Goal: Register for event/course

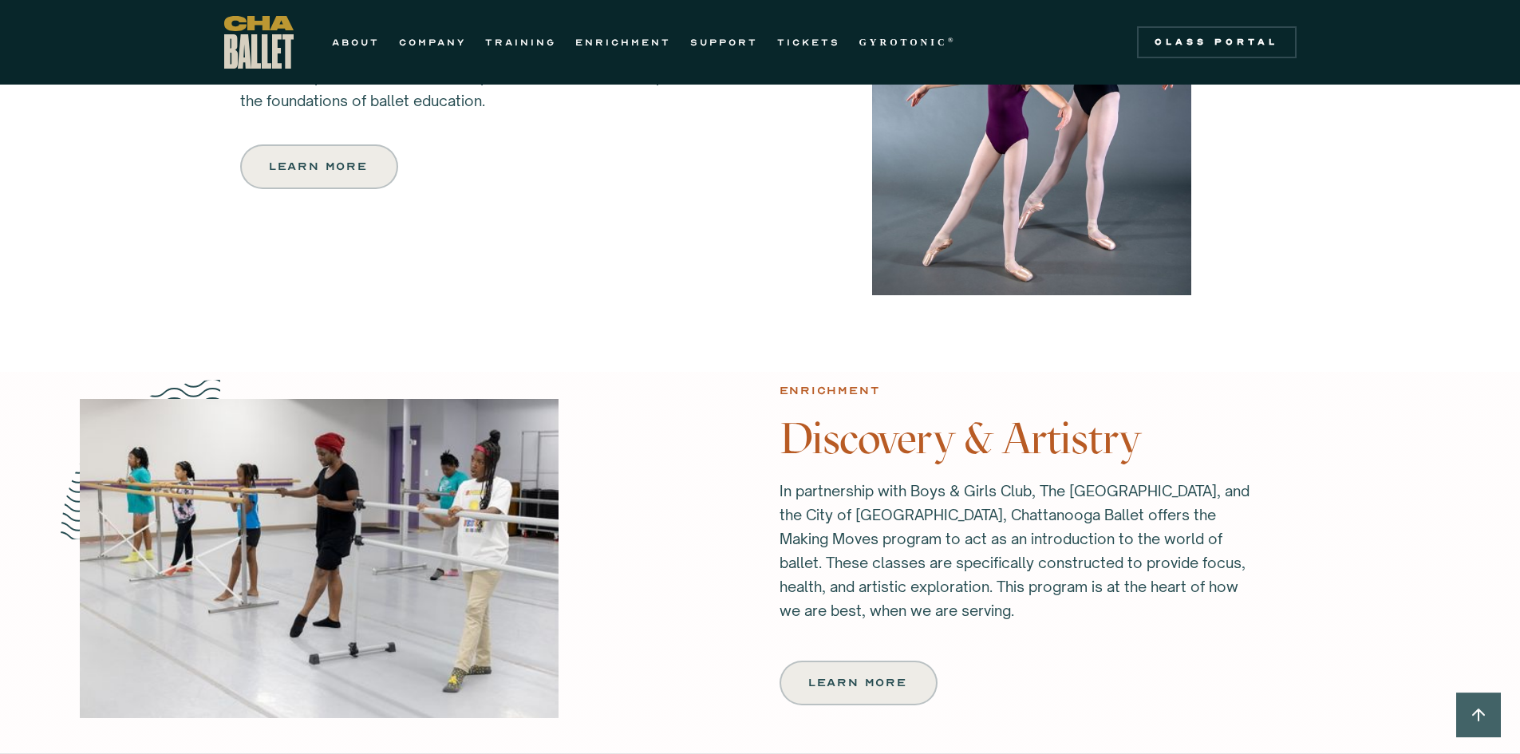
scroll to position [1595, 0]
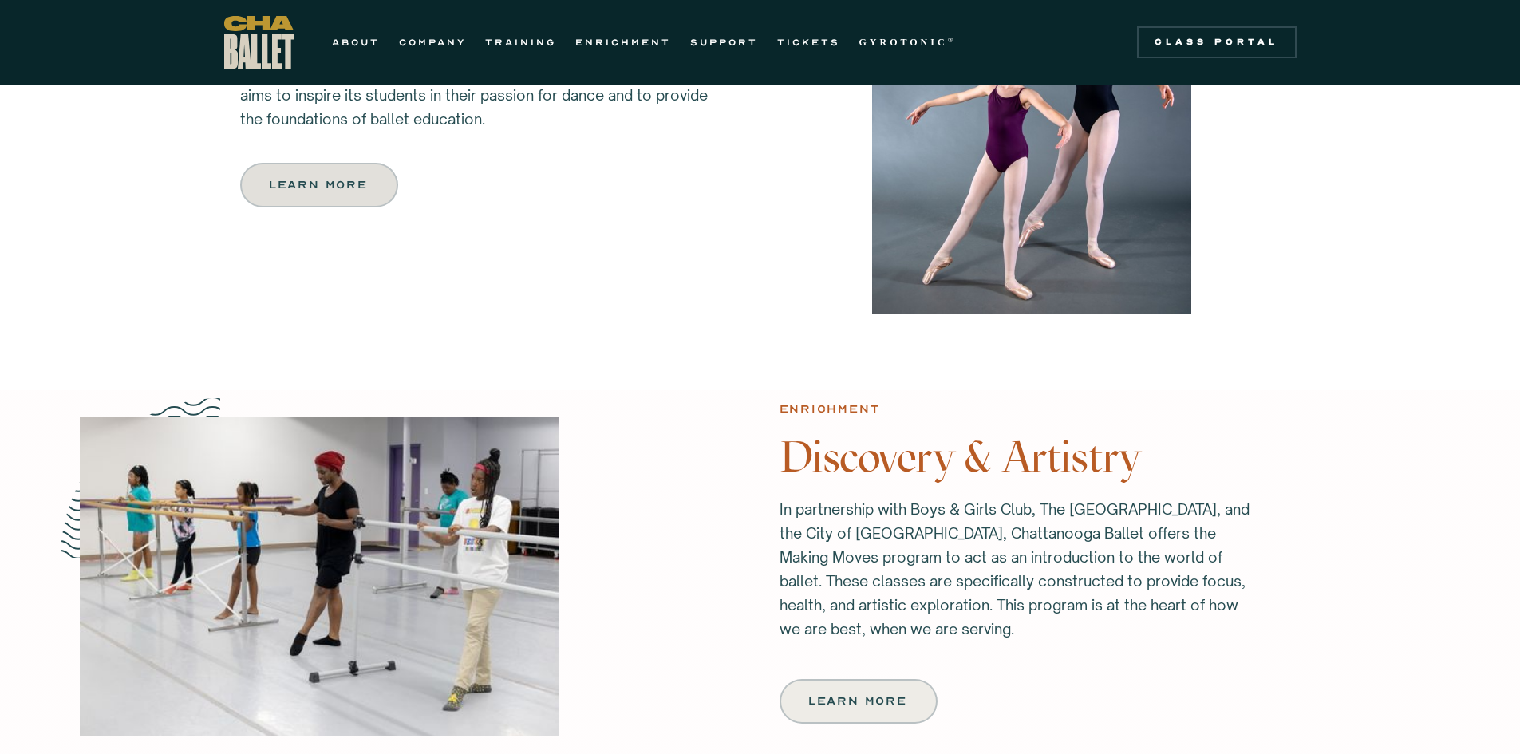
click at [329, 193] on link "Learn more" at bounding box center [319, 185] width 158 height 45
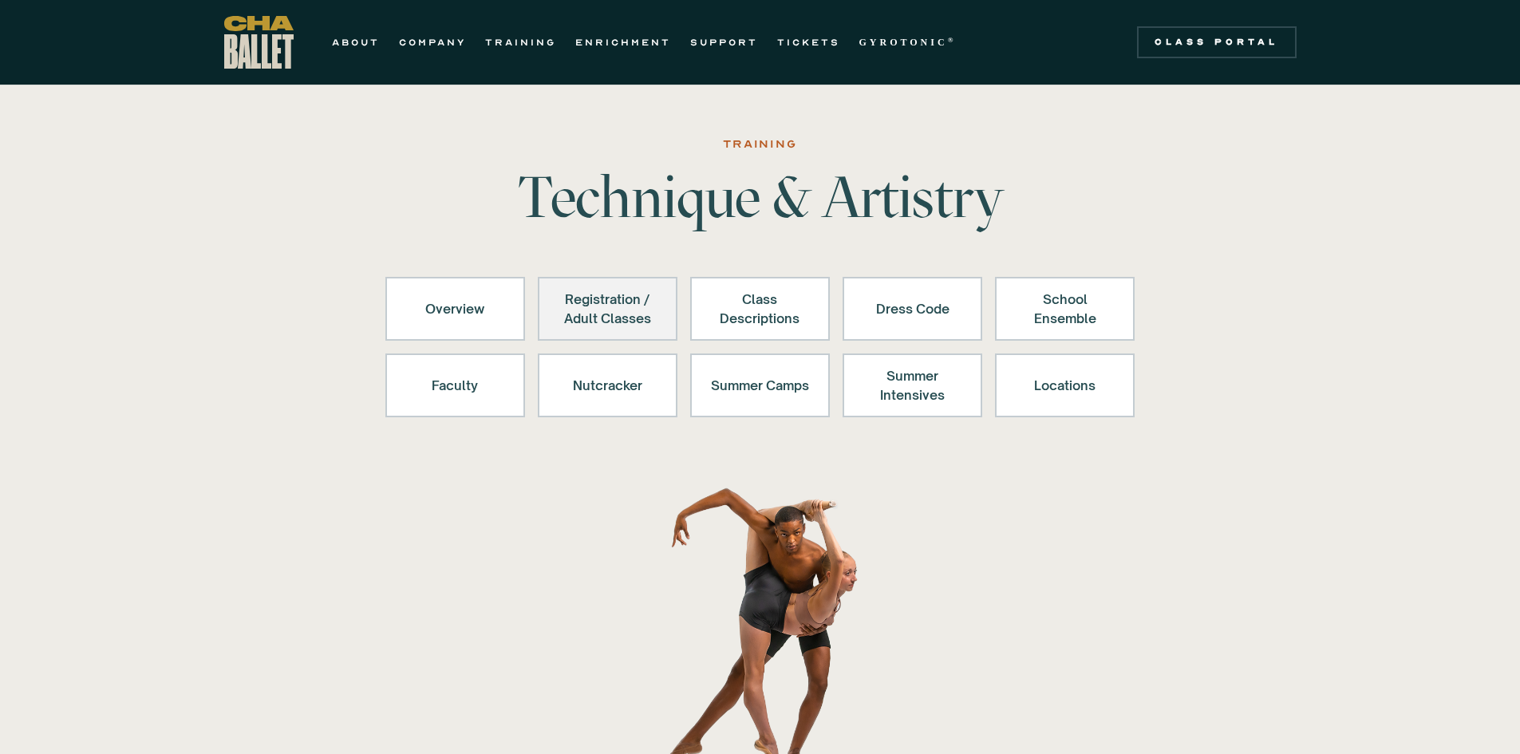
click at [605, 307] on div "Registration / Adult Classes" at bounding box center [607, 309] width 98 height 38
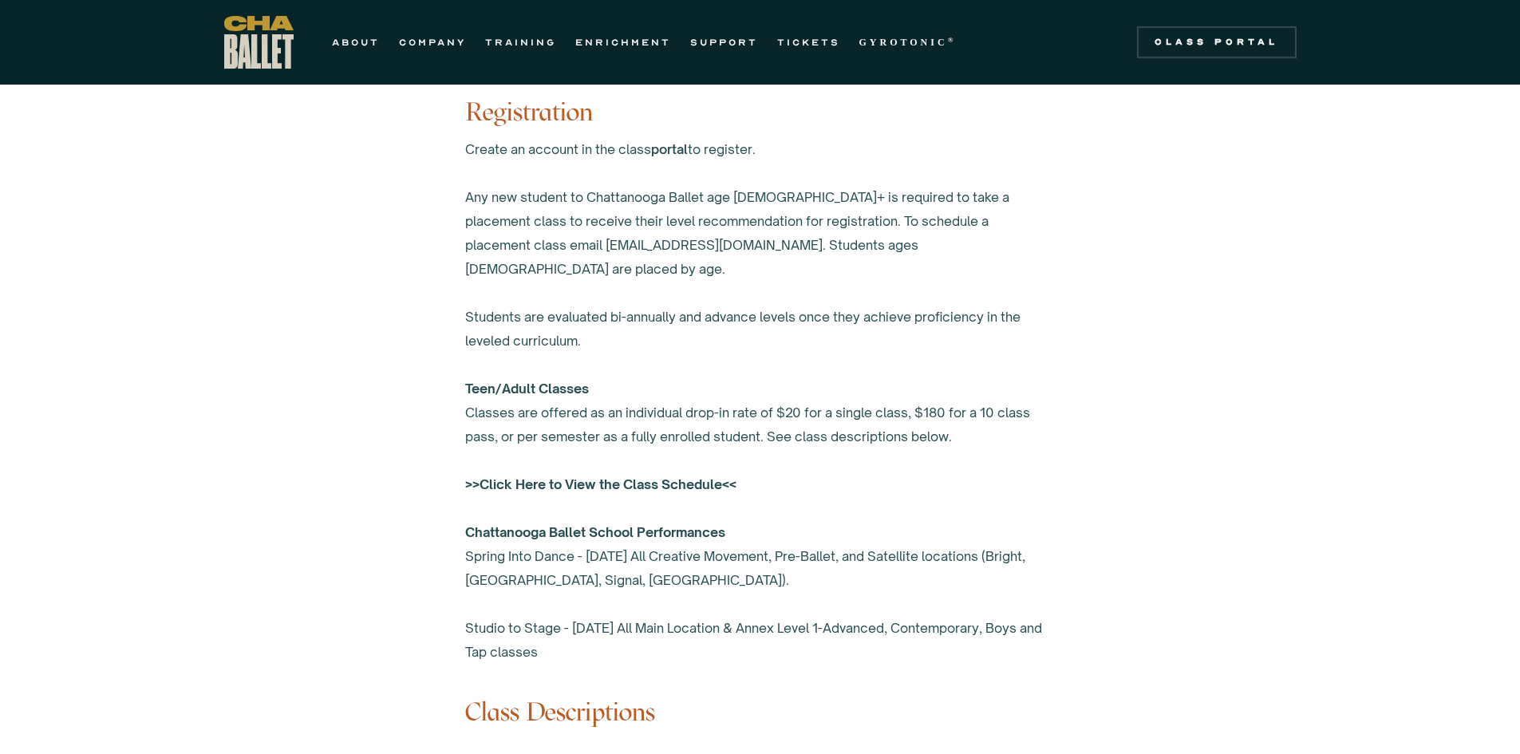
scroll to position [886, 0]
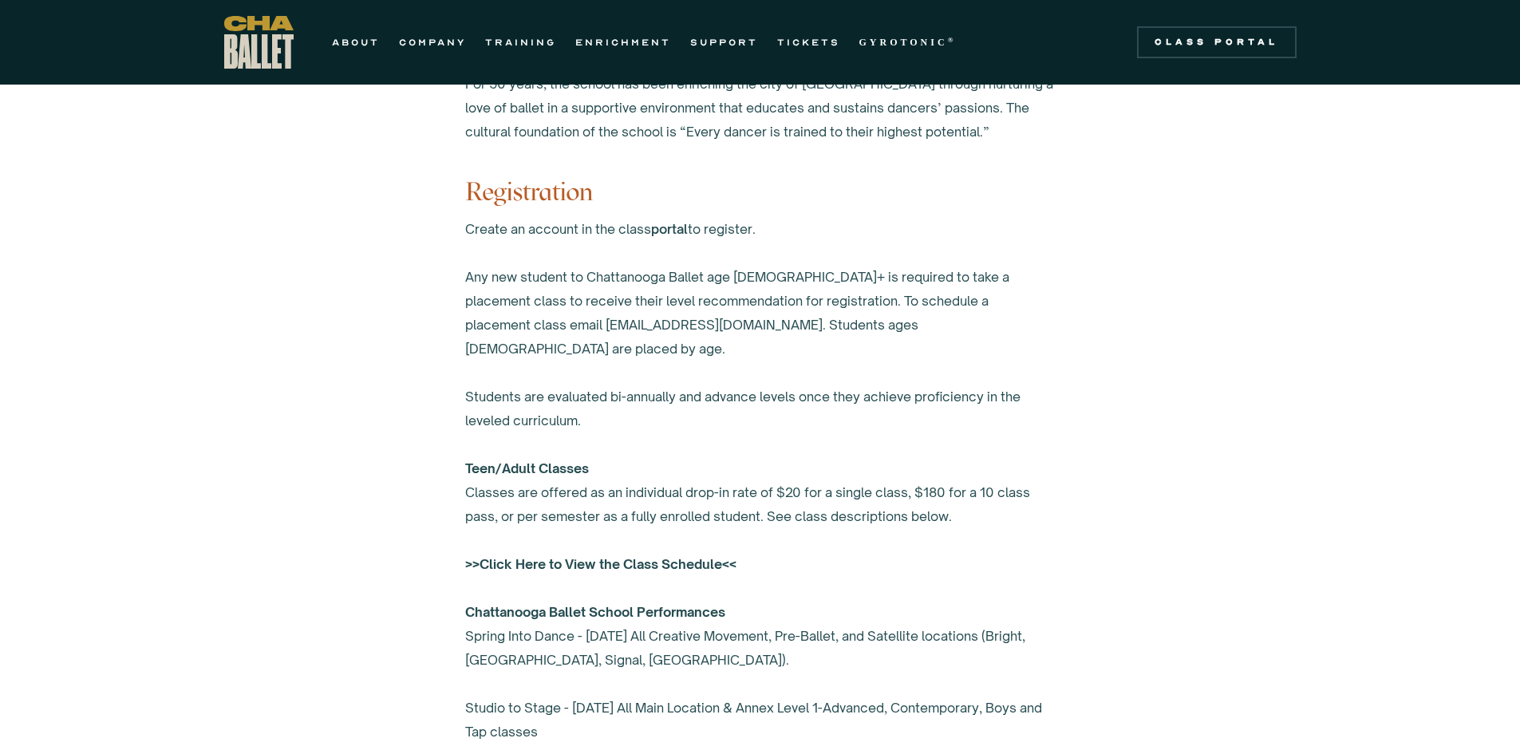
click at [670, 556] on strong ">>Click Here to View the Class Schedule<<" at bounding box center [600, 564] width 271 height 16
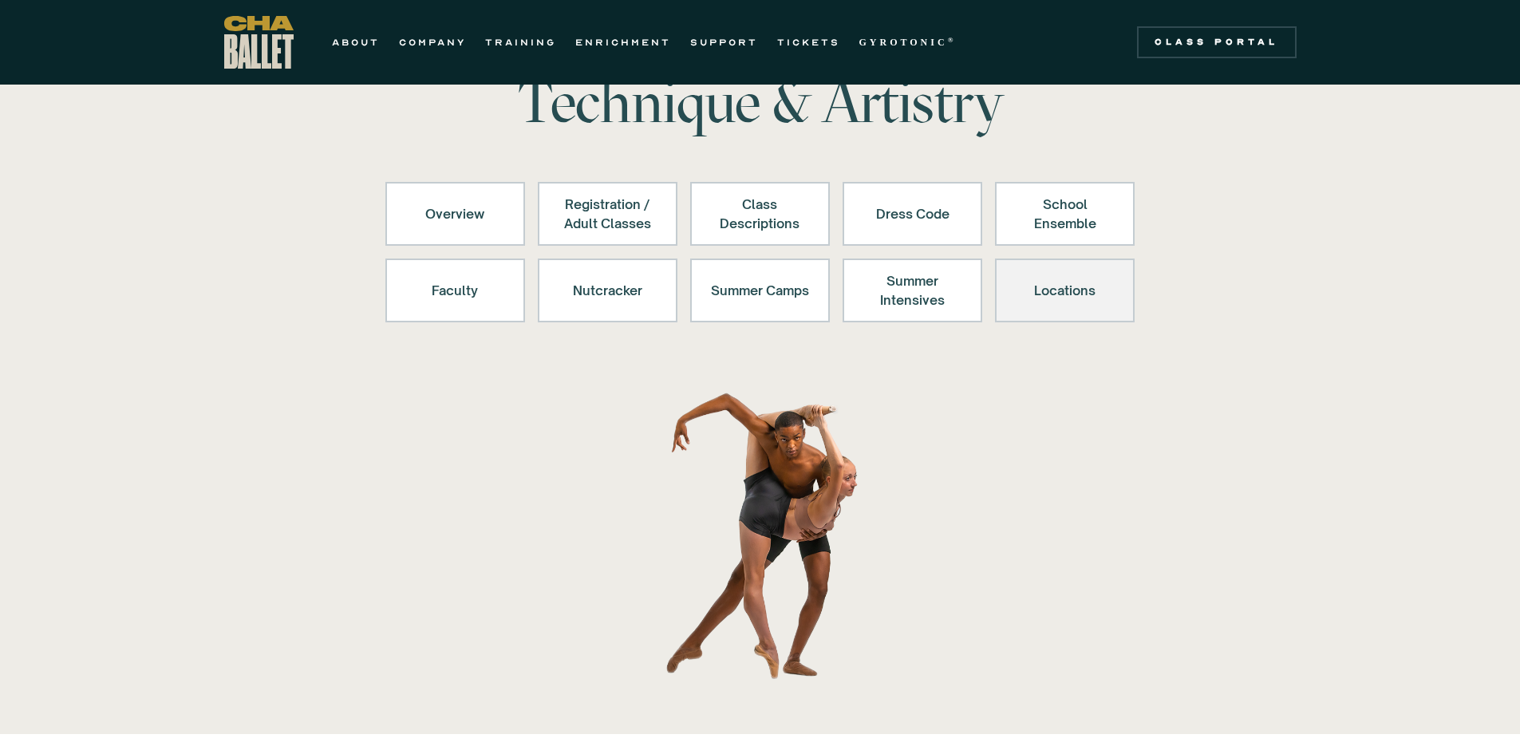
scroll to position [89, 0]
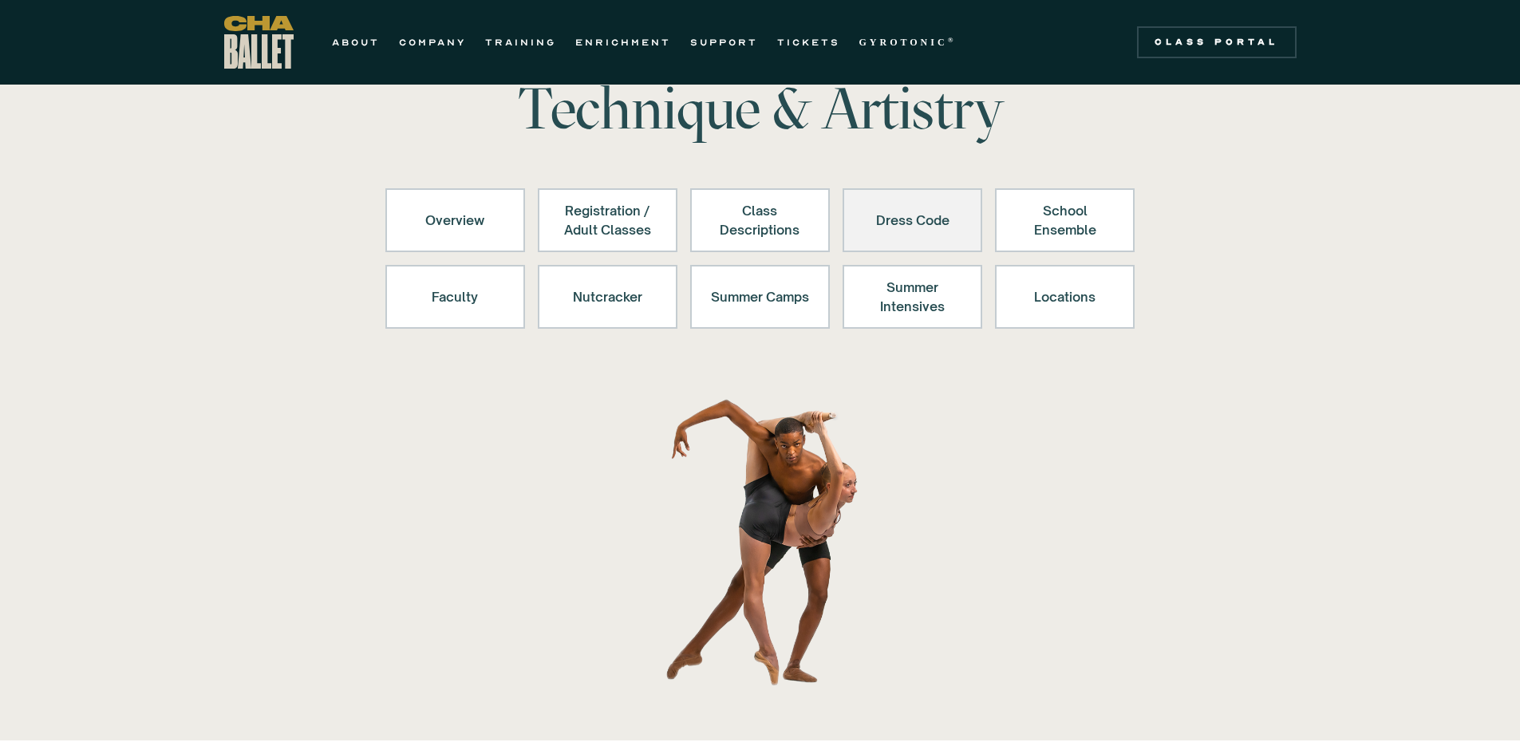
click at [937, 229] on div "Dress Code" at bounding box center [912, 220] width 98 height 38
click at [878, 230] on div "Dress Code" at bounding box center [912, 220] width 98 height 38
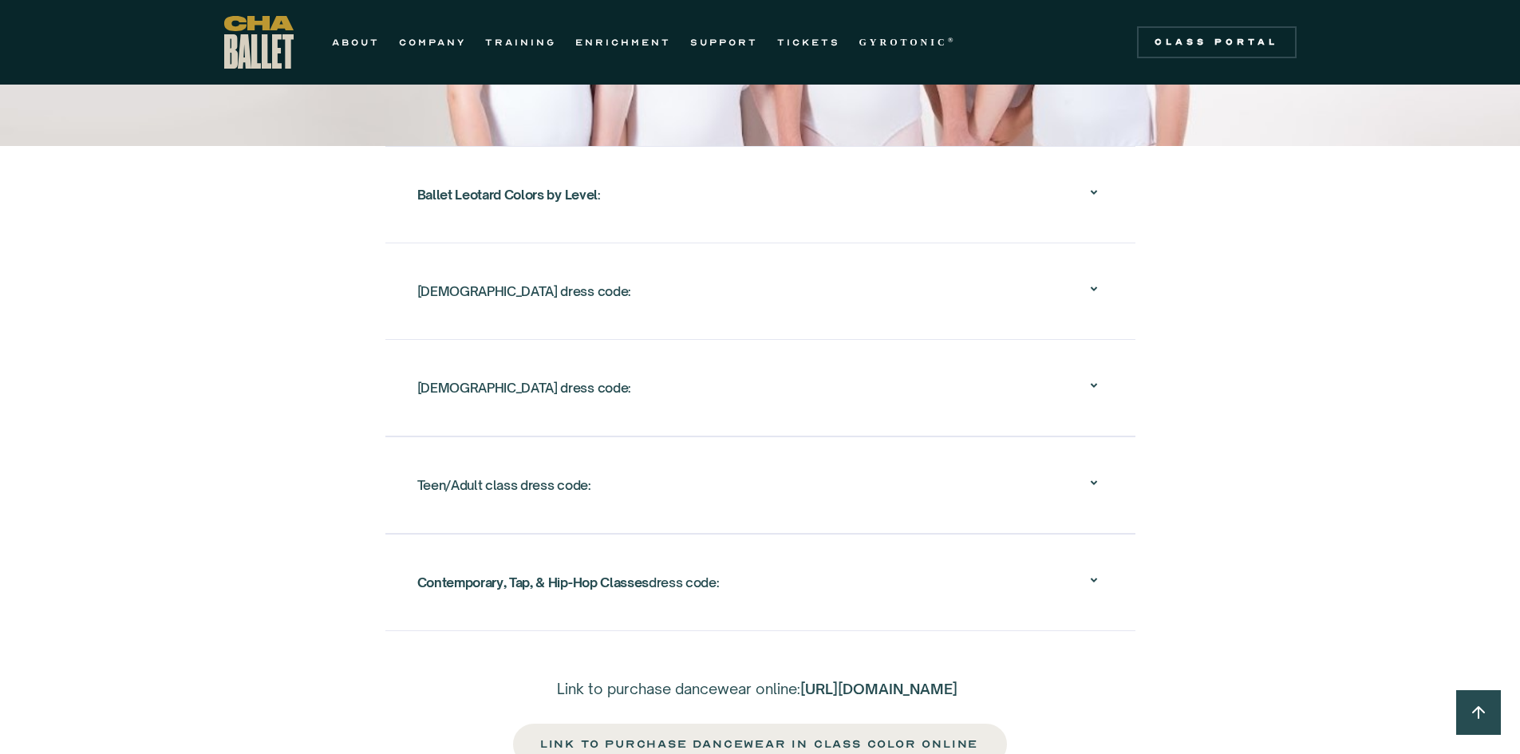
scroll to position [2562, 0]
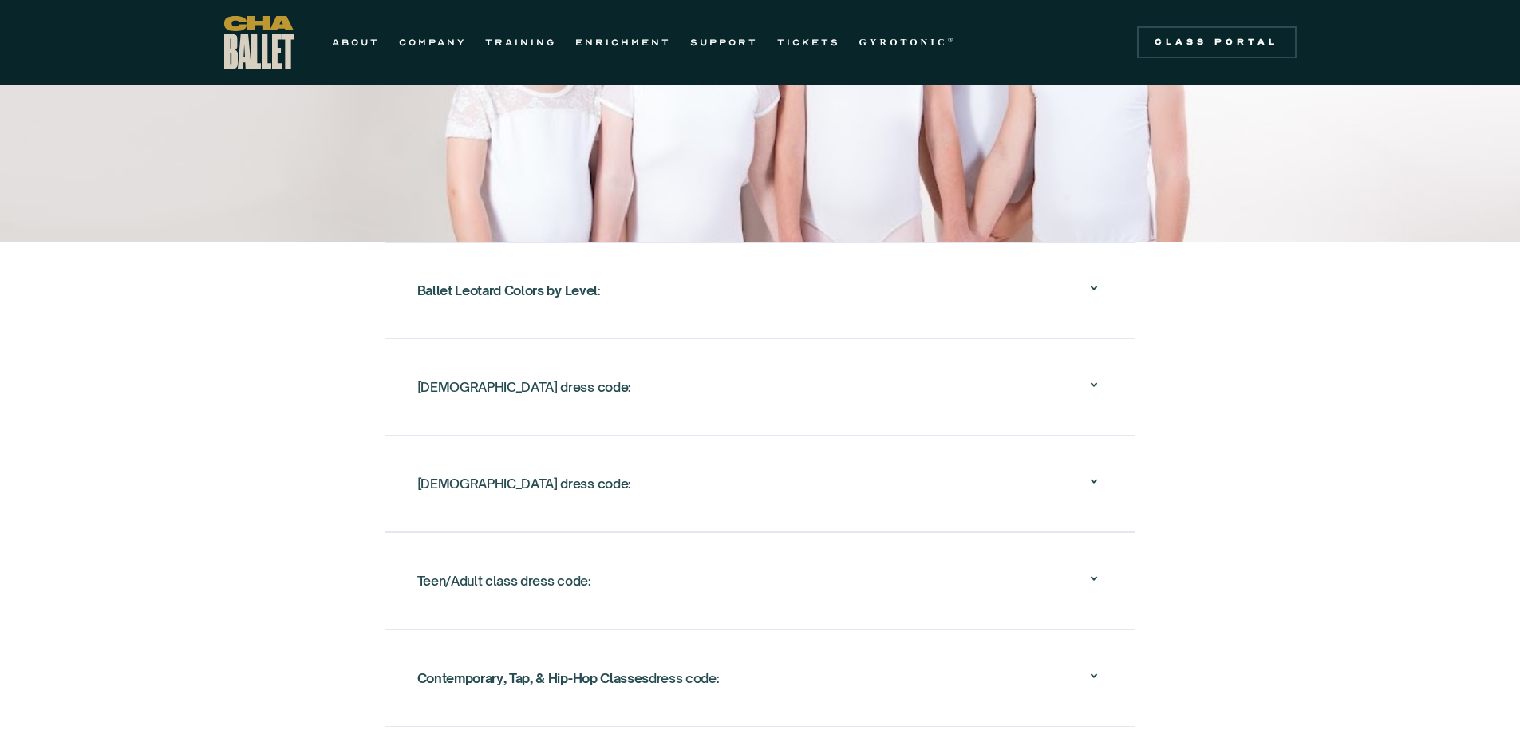
click at [1091, 375] on icon at bounding box center [1093, 384] width 19 height 19
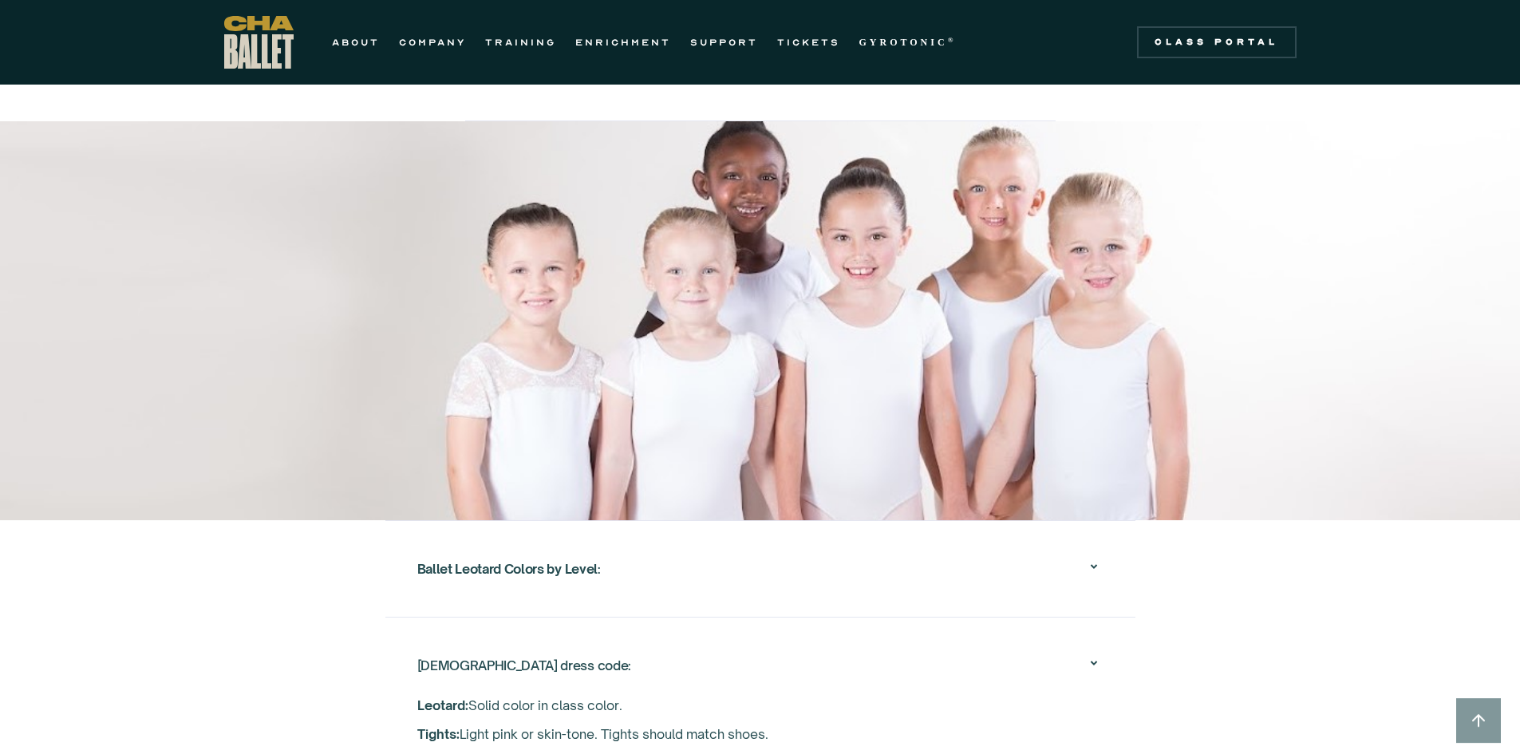
scroll to position [2322, 0]
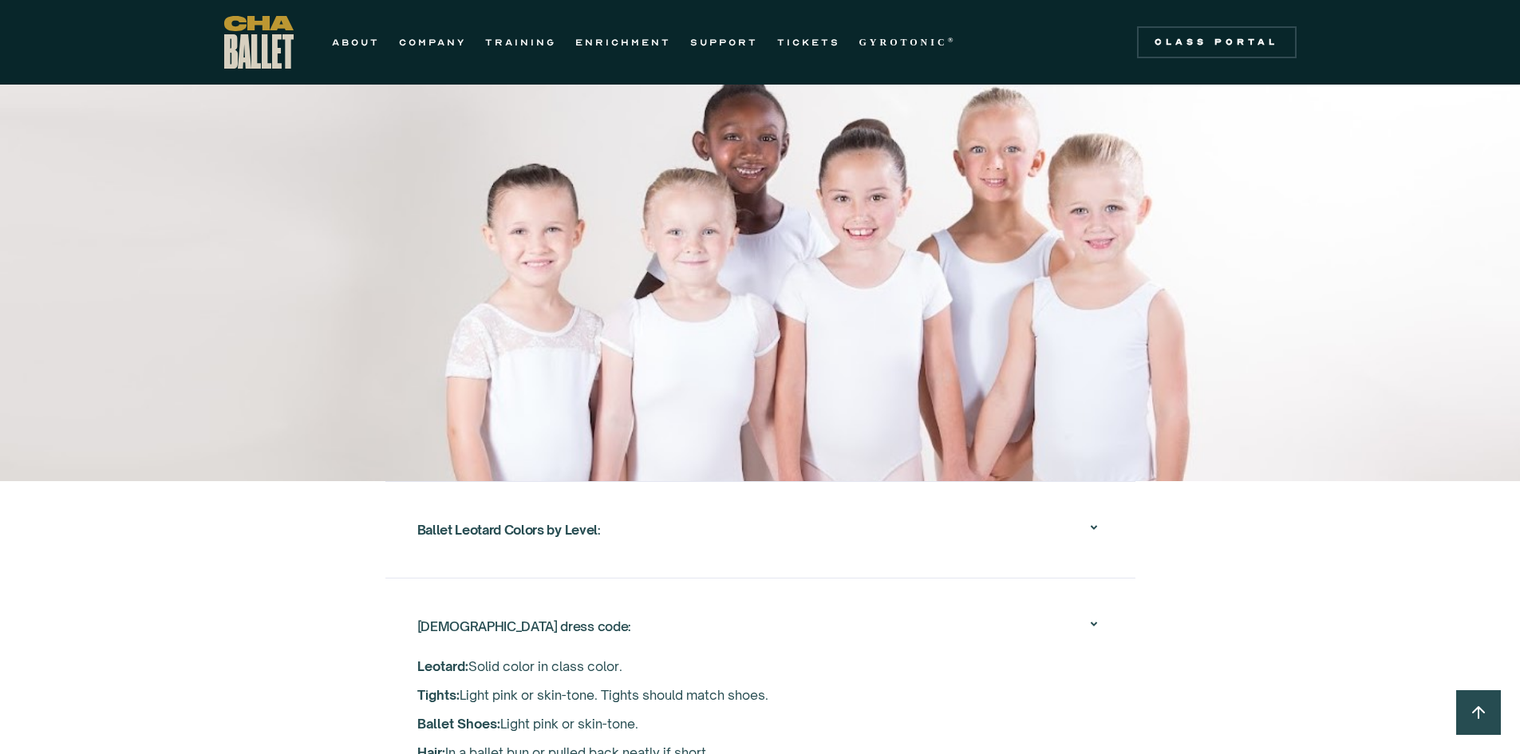
click at [1095, 518] on icon at bounding box center [1093, 527] width 19 height 19
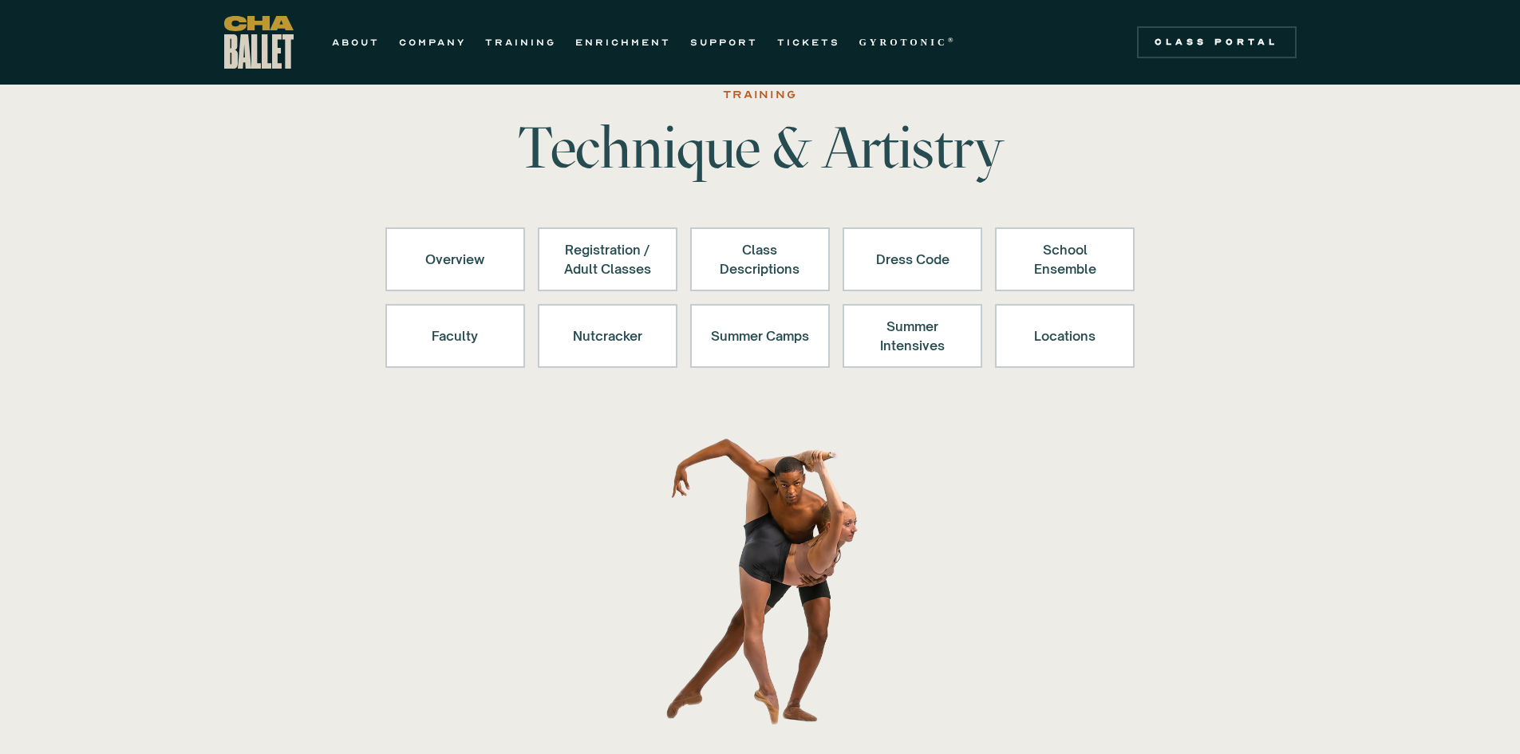
scroll to position [0, 0]
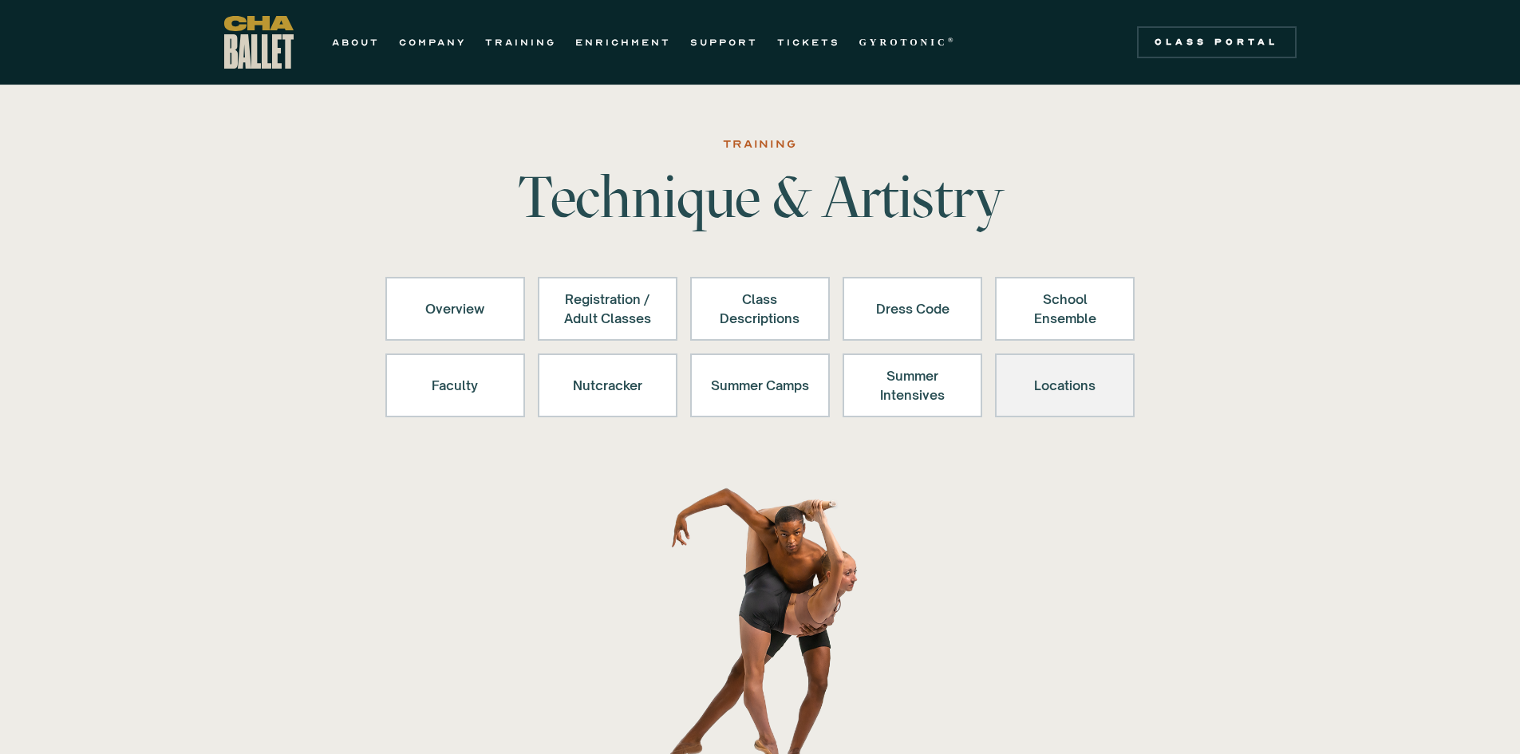
click at [1067, 384] on div "Locations" at bounding box center [1065, 385] width 98 height 38
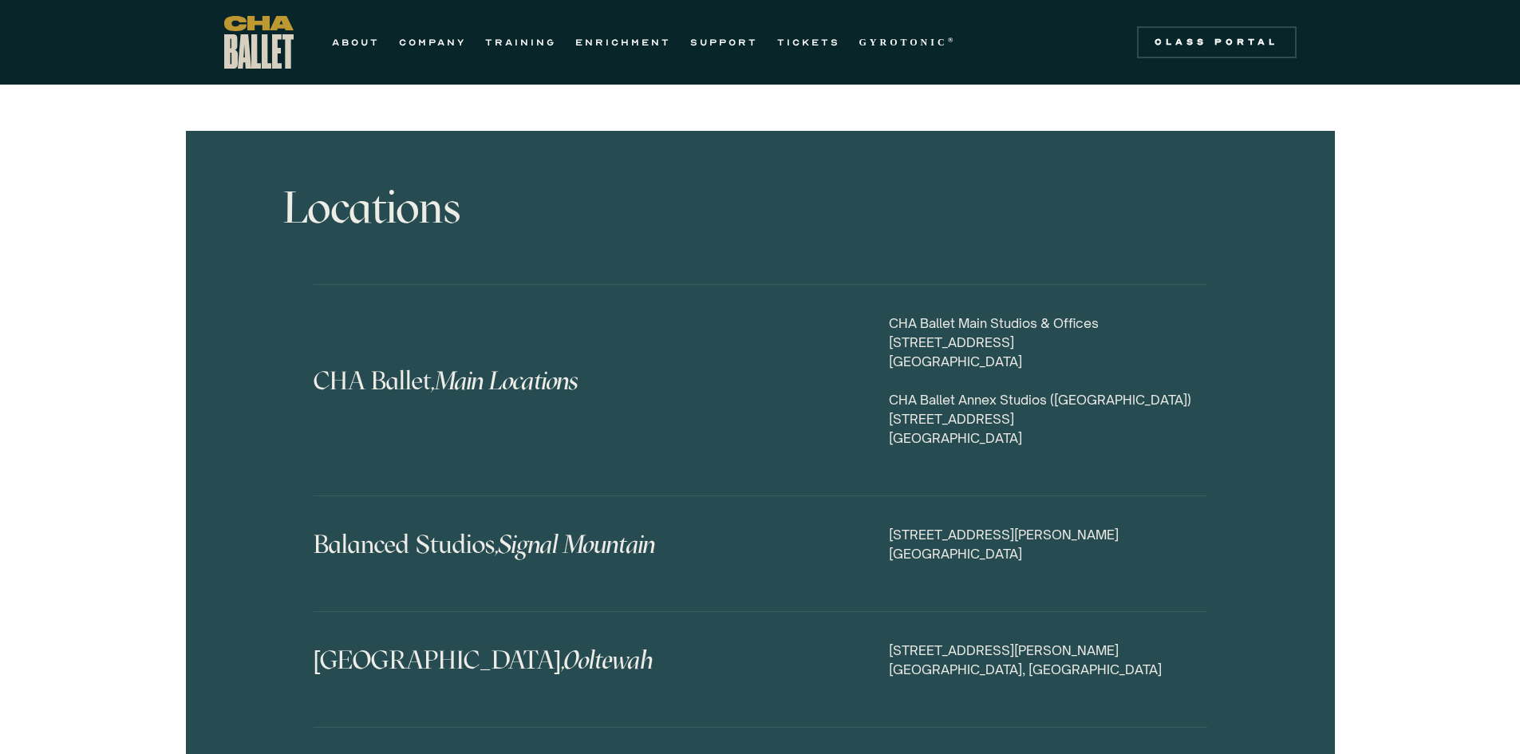
scroll to position [7294, 0]
